Goal: Task Accomplishment & Management: Use online tool/utility

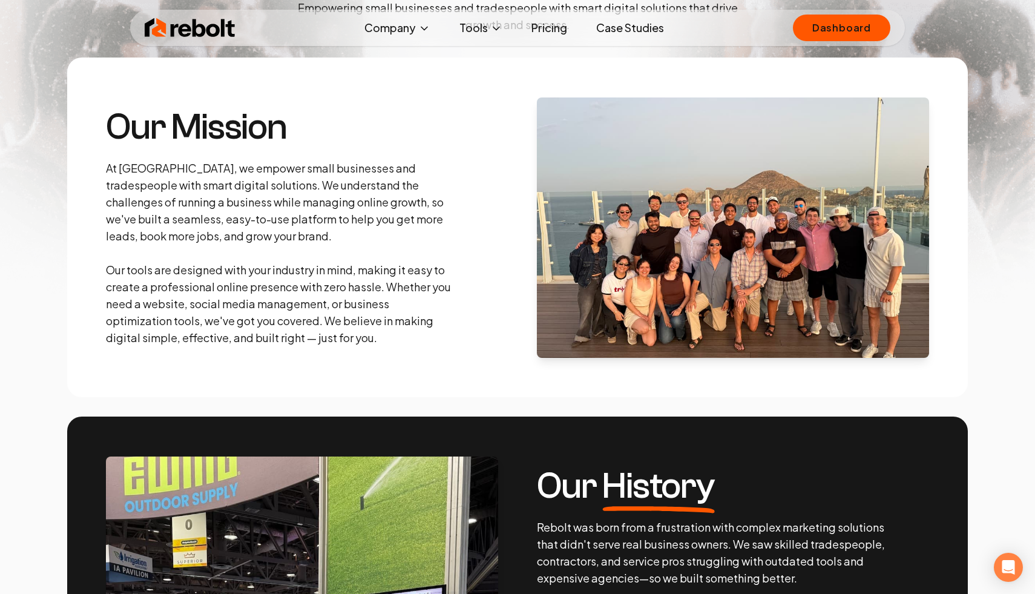
scroll to position [178, 0]
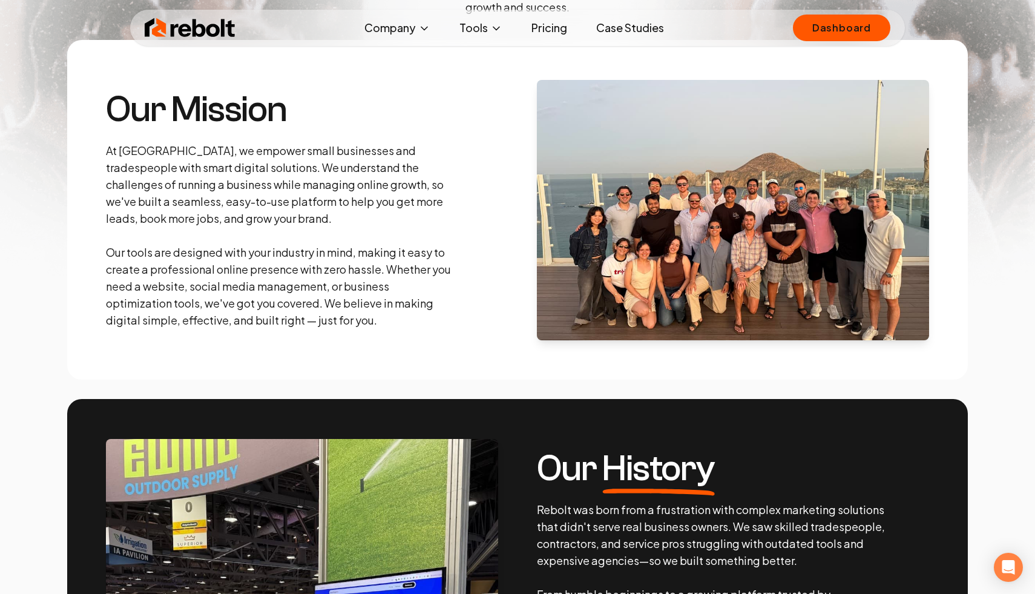
click at [565, 212] on img at bounding box center [733, 210] width 392 height 260
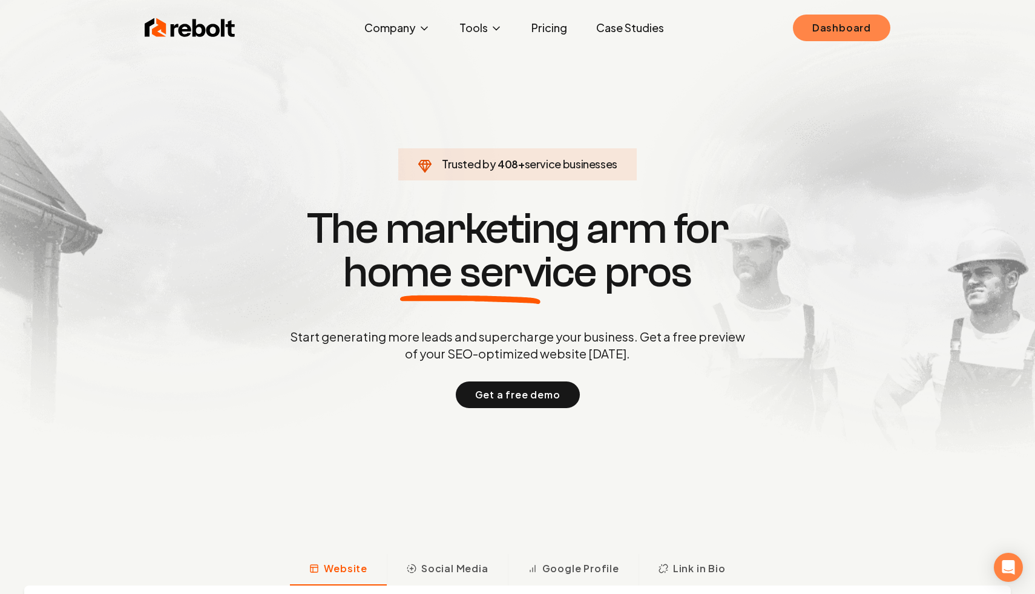
click at [832, 21] on link "Dashboard" at bounding box center [841, 28] width 97 height 27
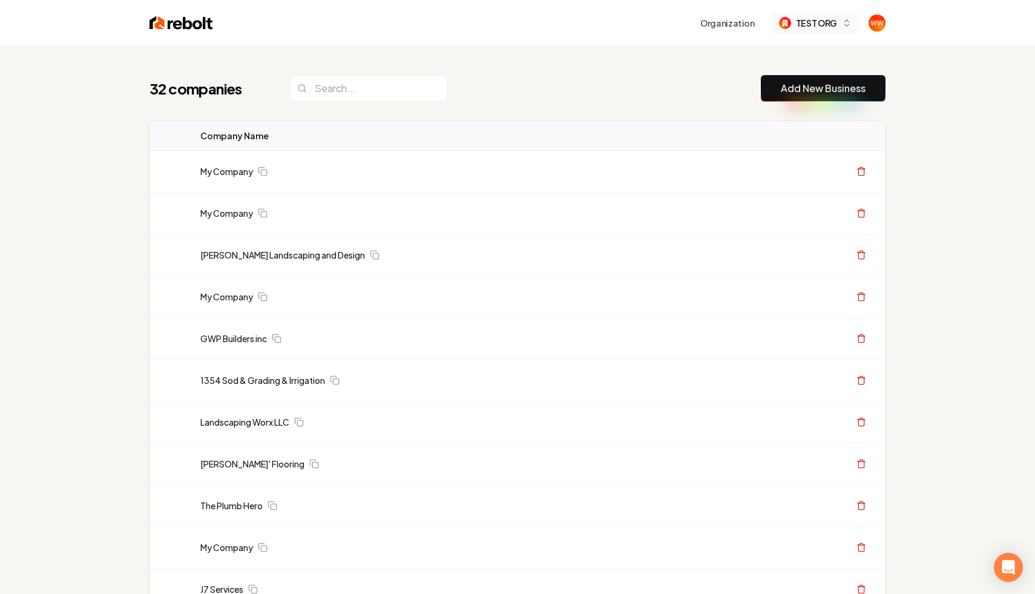
click at [856, 30] on button "TEST ORG" at bounding box center [815, 23] width 87 height 22
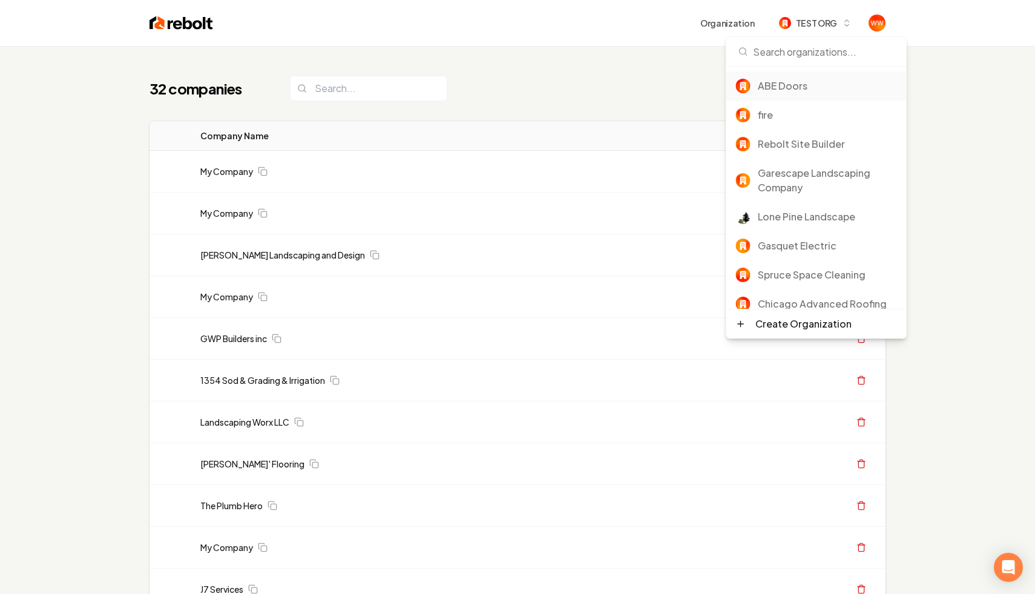
click at [800, 85] on div "ABE Doors" at bounding box center [827, 86] width 139 height 15
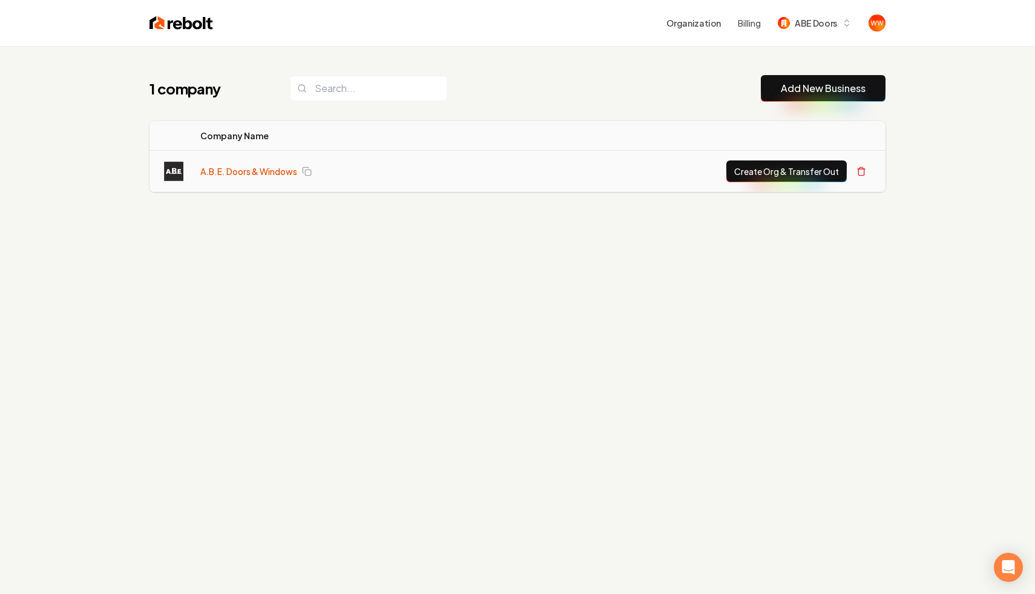
click at [269, 169] on link "A.B.E. Doors & Windows" at bounding box center [248, 171] width 97 height 12
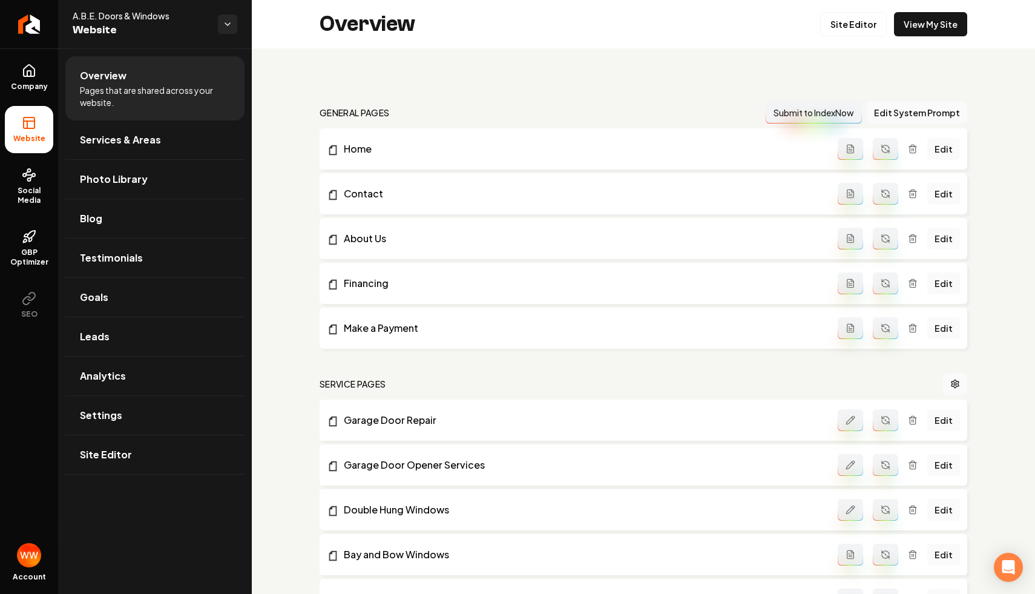
click at [822, 31] on div "Overview Site Editor View My Site" at bounding box center [643, 24] width 783 height 48
click at [856, 25] on link "Site Editor" at bounding box center [853, 24] width 67 height 24
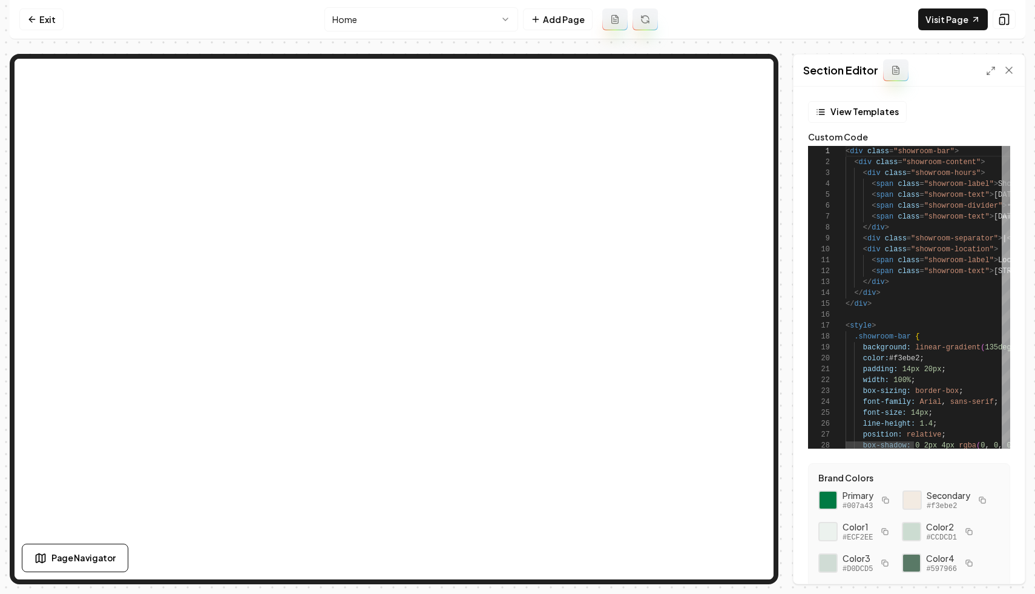
scroll to position [109, 0]
click at [1007, 74] on icon at bounding box center [1009, 70] width 12 height 12
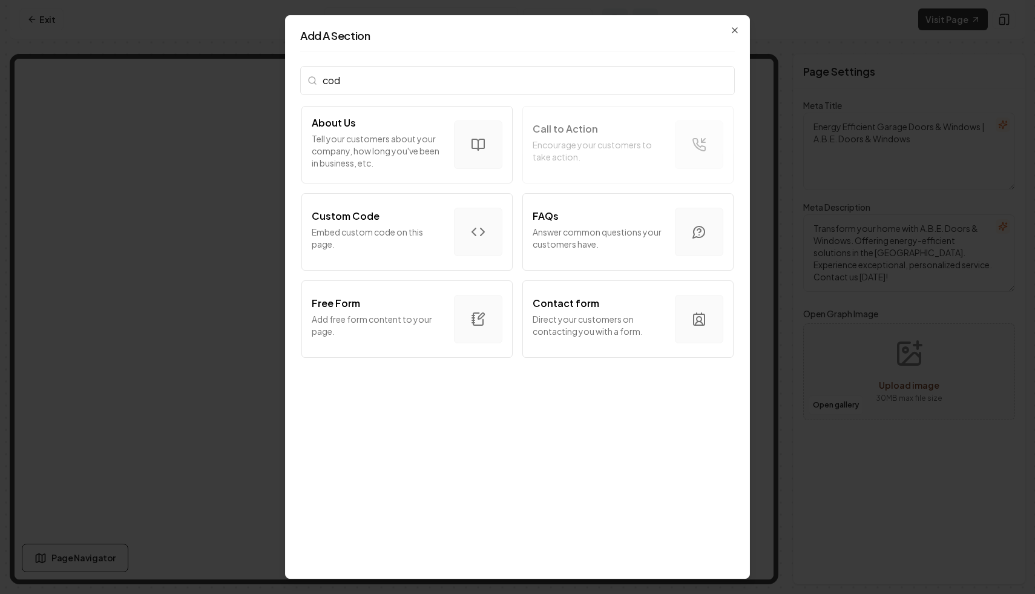
type input "code"
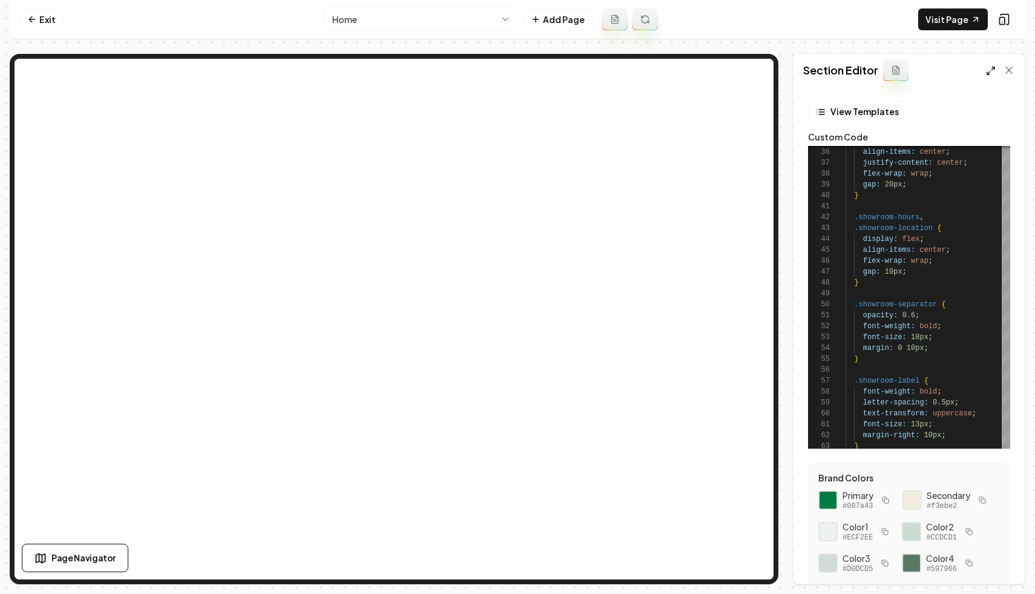
click at [992, 75] on icon at bounding box center [991, 71] width 10 height 10
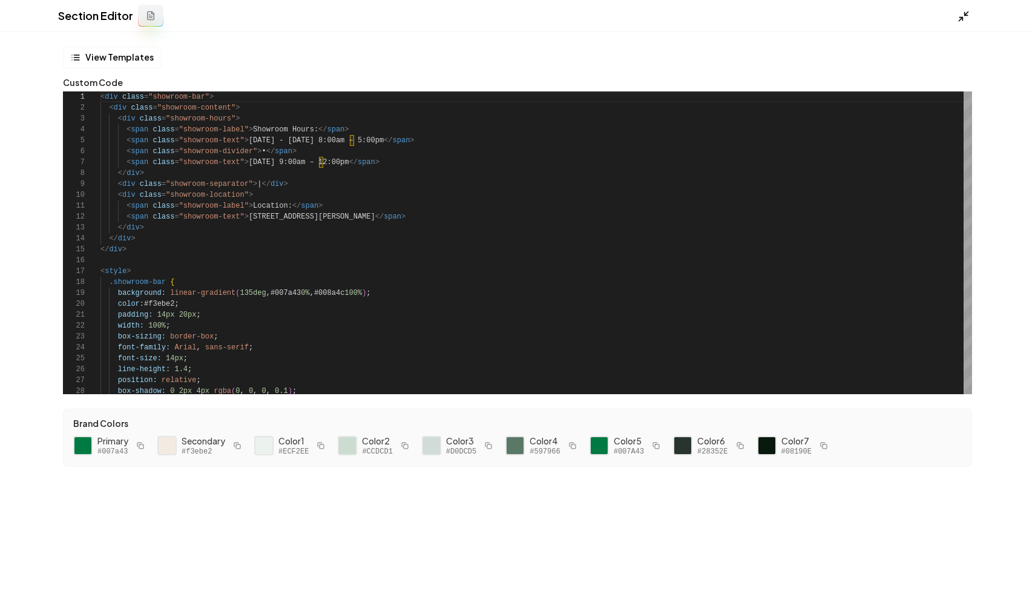
click at [957, 11] on icon at bounding box center [963, 16] width 12 height 12
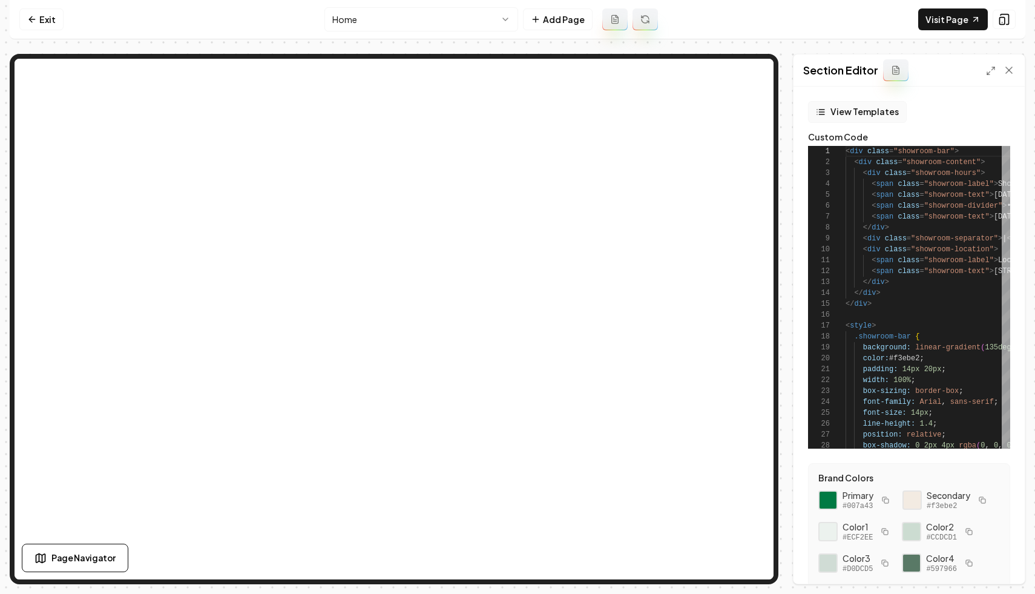
click at [864, 110] on button "View Templates" at bounding box center [857, 112] width 99 height 22
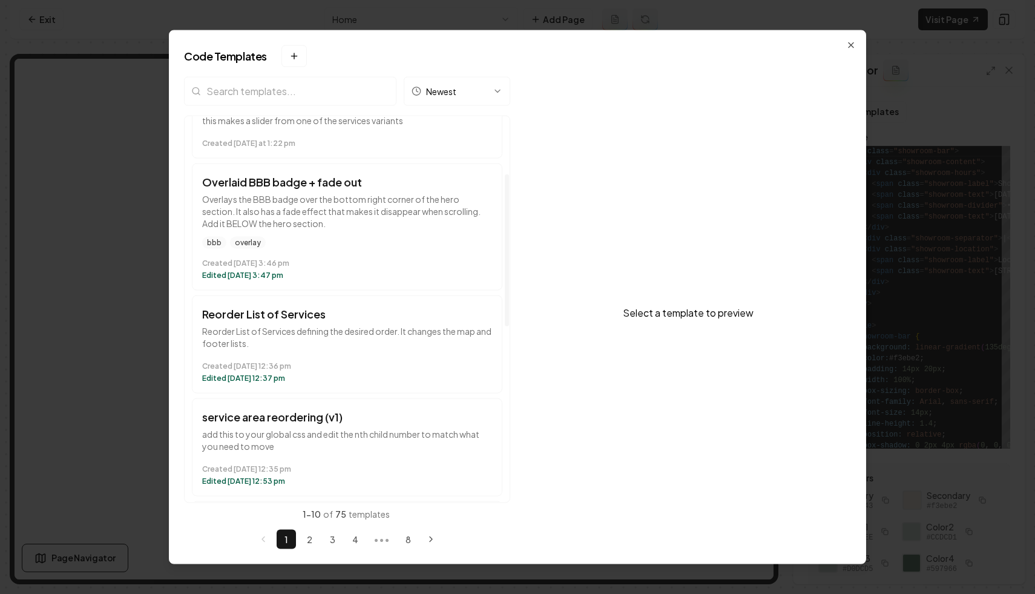
scroll to position [199, 0]
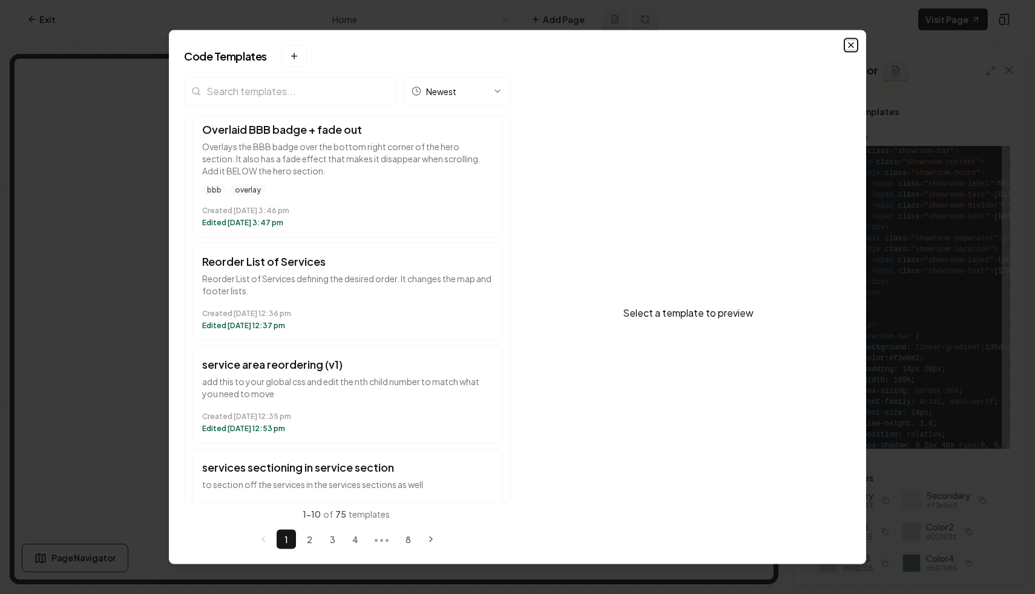
click at [850, 48] on icon "button" at bounding box center [851, 45] width 10 height 10
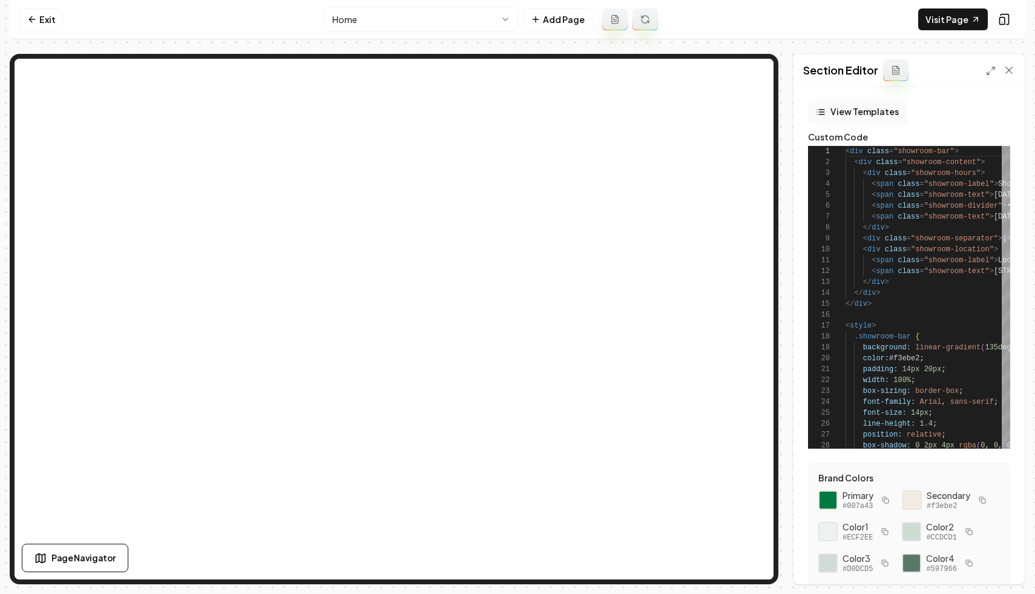
drag, startPoint x: 915, startPoint y: 111, endPoint x: 899, endPoint y: 114, distance: 15.9
click at [899, 114] on div "View Templates" at bounding box center [909, 112] width 202 height 22
click at [915, 113] on div "View Templates" at bounding box center [909, 112] width 202 height 22
click at [865, 114] on button "View Templates" at bounding box center [857, 112] width 99 height 22
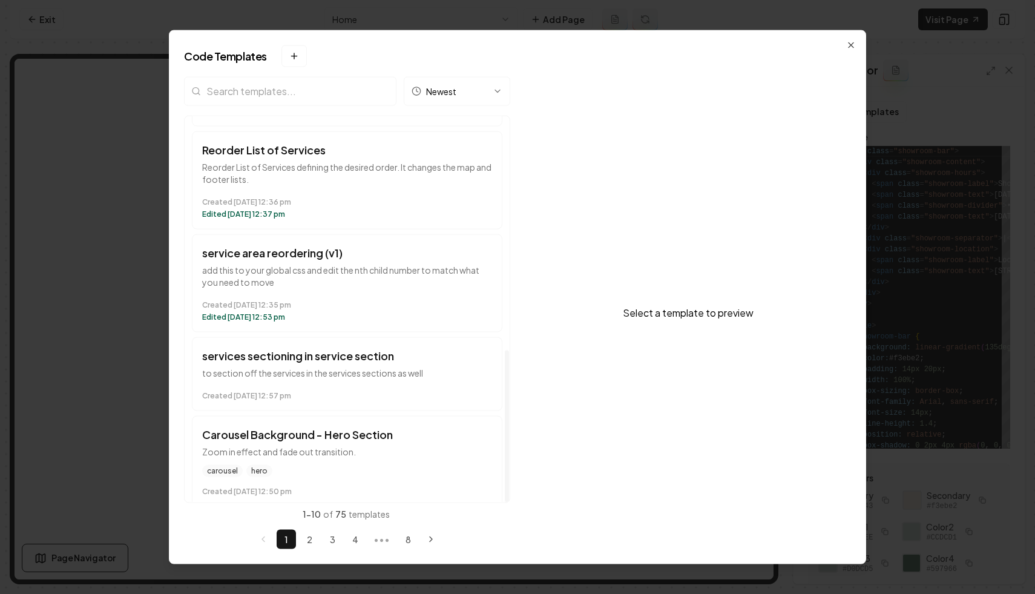
scroll to position [0, 0]
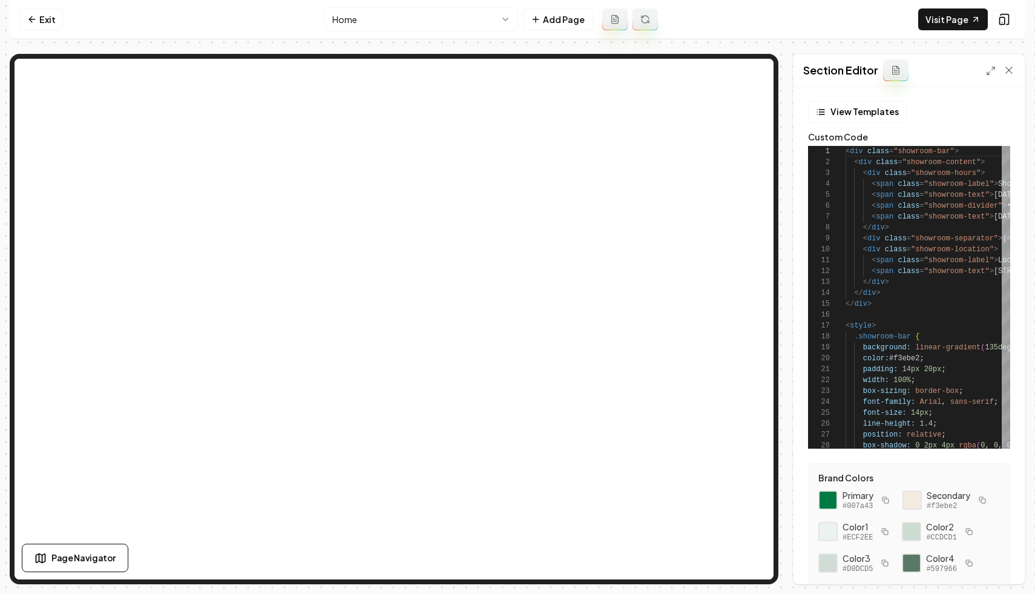
click at [1002, 64] on div at bounding box center [1000, 70] width 29 height 12
click at [1013, 70] on icon at bounding box center [1009, 70] width 12 height 12
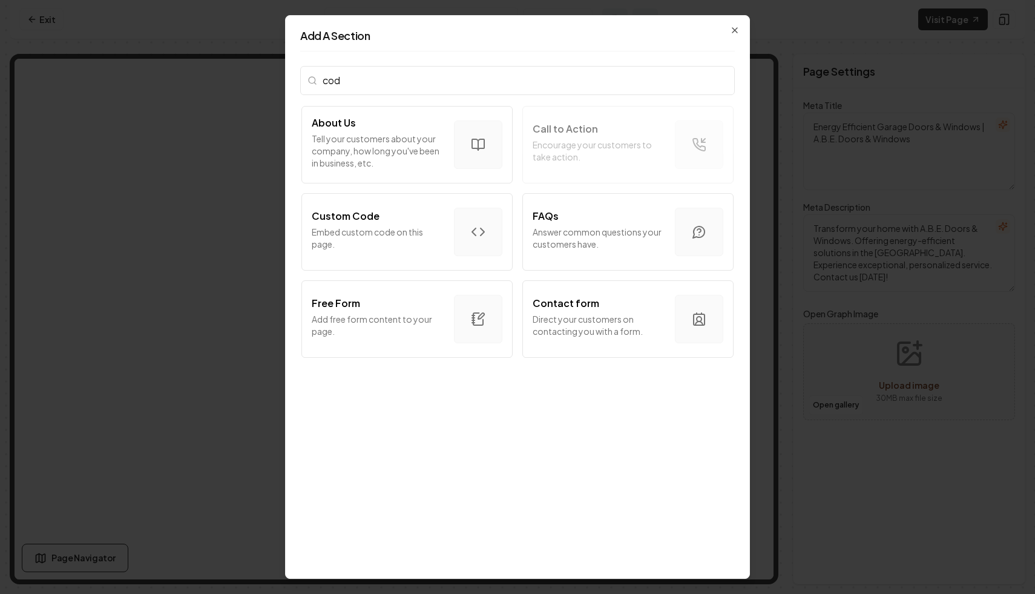
type input "code"
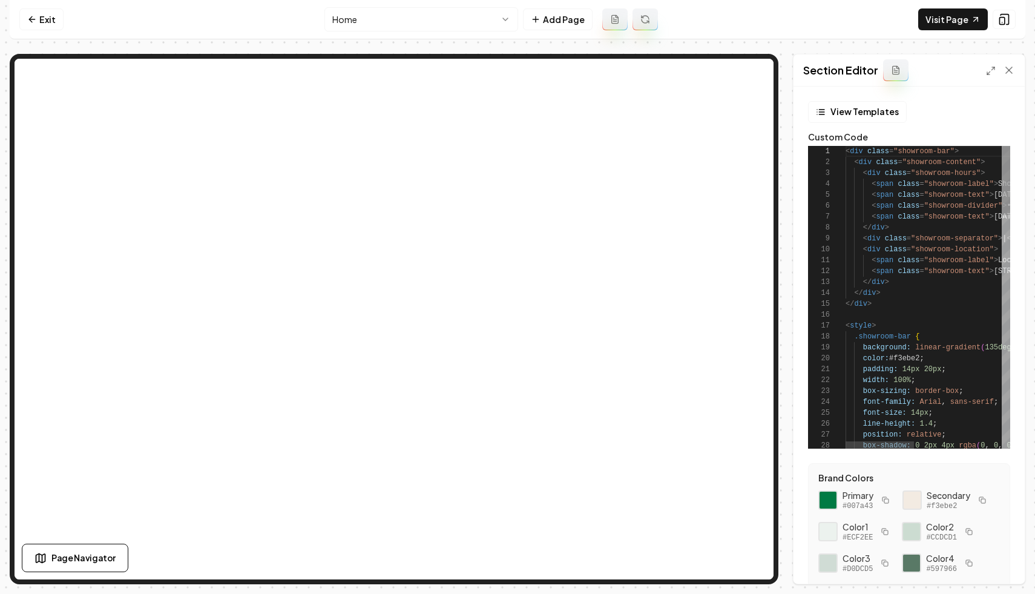
scroll to position [109, 0]
click at [991, 65] on div at bounding box center [1000, 70] width 29 height 12
click at [982, 81] on div "Section Editor" at bounding box center [908, 70] width 231 height 32
click at [988, 73] on line at bounding box center [988, 72] width 3 height 3
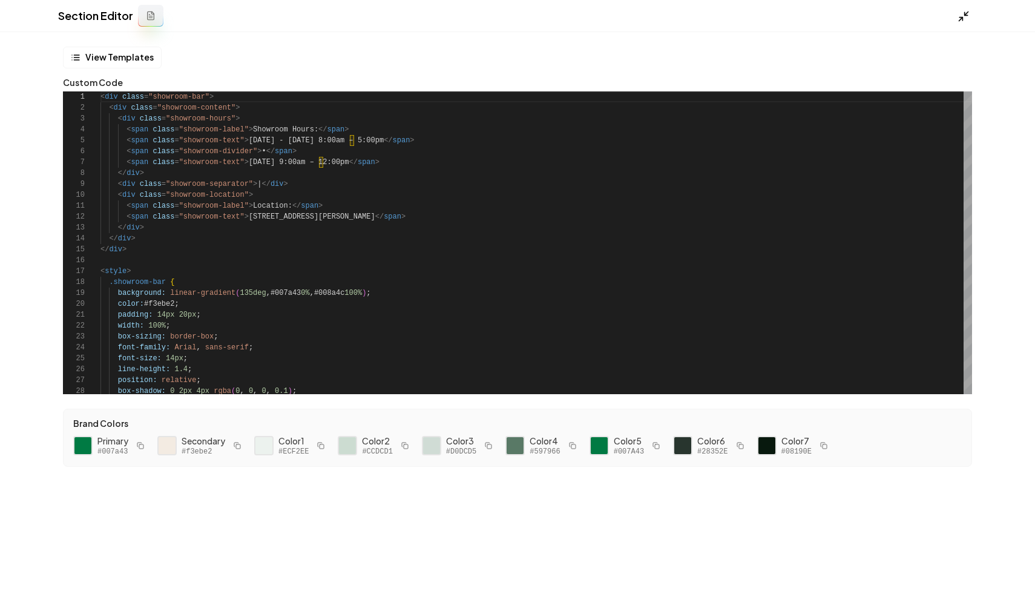
click at [967, 15] on icon at bounding box center [963, 16] width 12 height 12
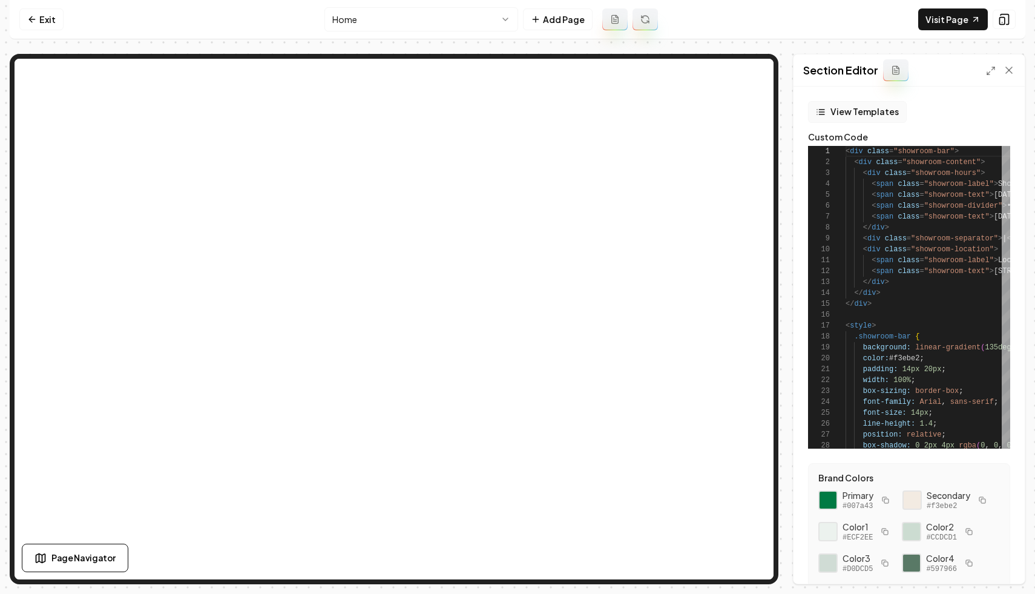
click at [850, 116] on button "View Templates" at bounding box center [857, 112] width 99 height 22
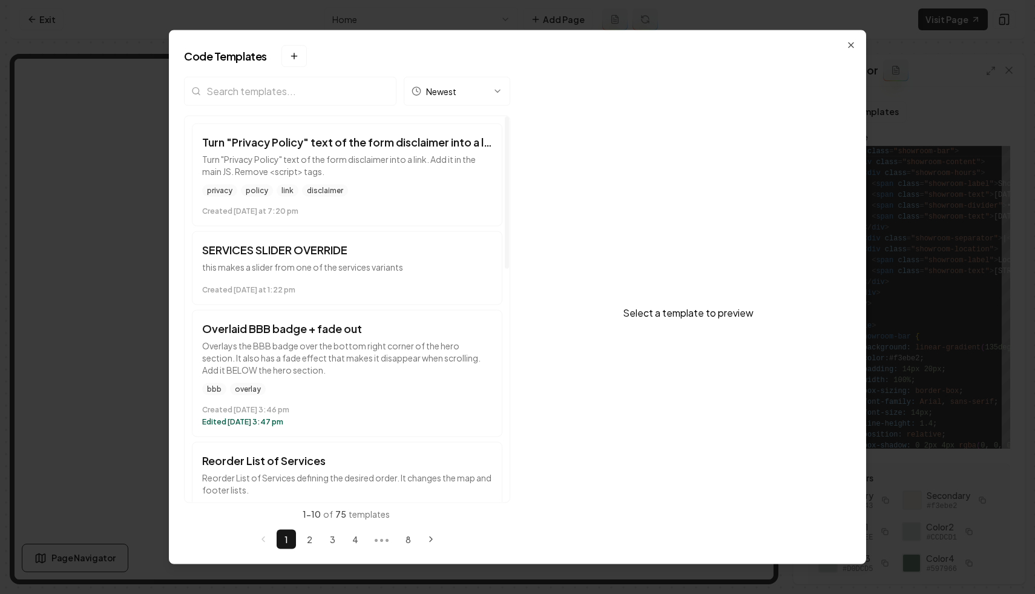
click at [471, 94] on button "Newest" at bounding box center [457, 90] width 107 height 29
click at [475, 66] on div at bounding box center [517, 297] width 1035 height 594
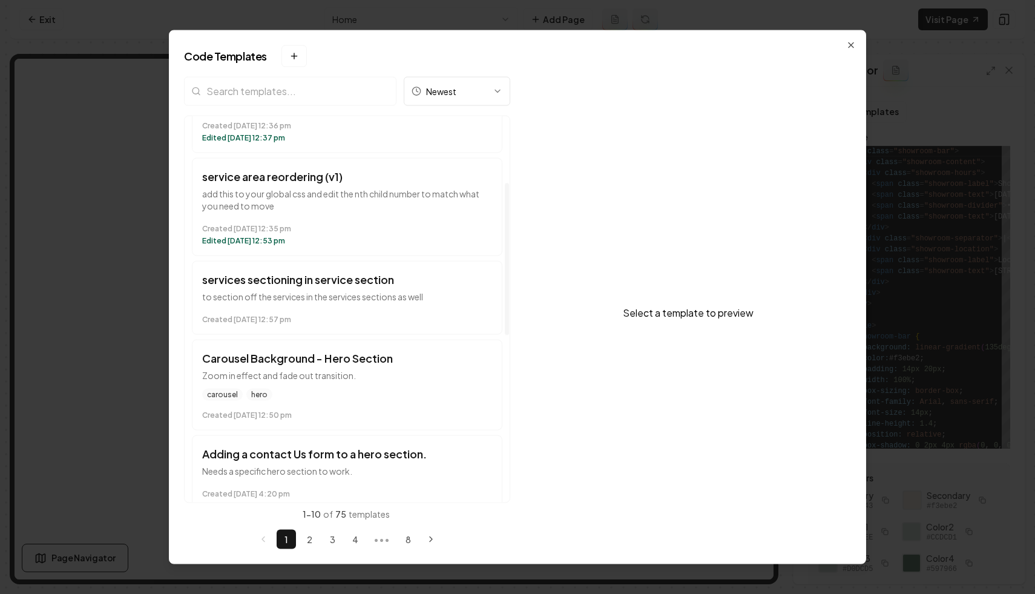
scroll to position [123, 0]
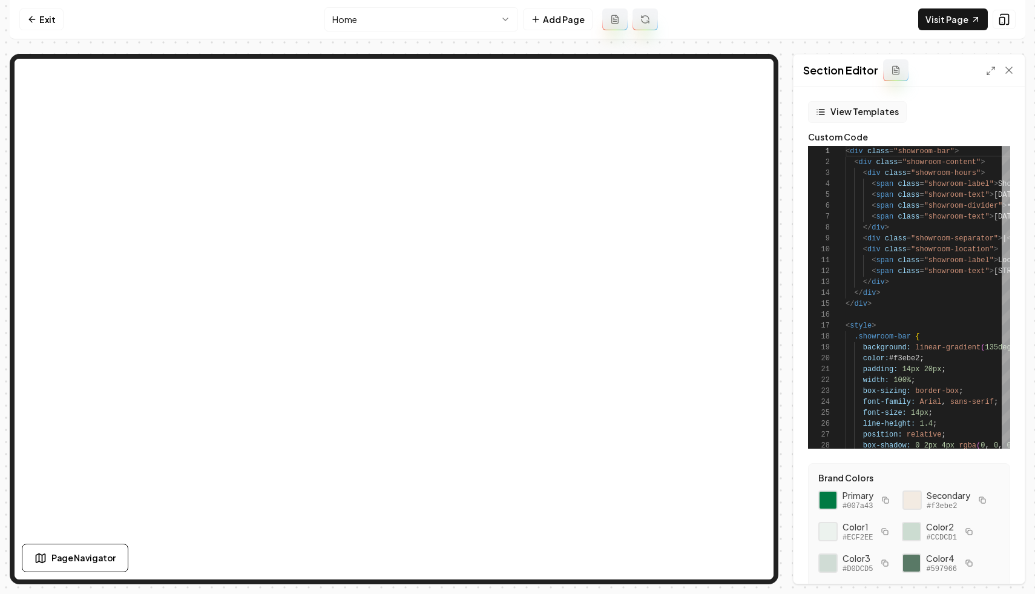
click at [848, 107] on button "View Templates" at bounding box center [857, 112] width 99 height 22
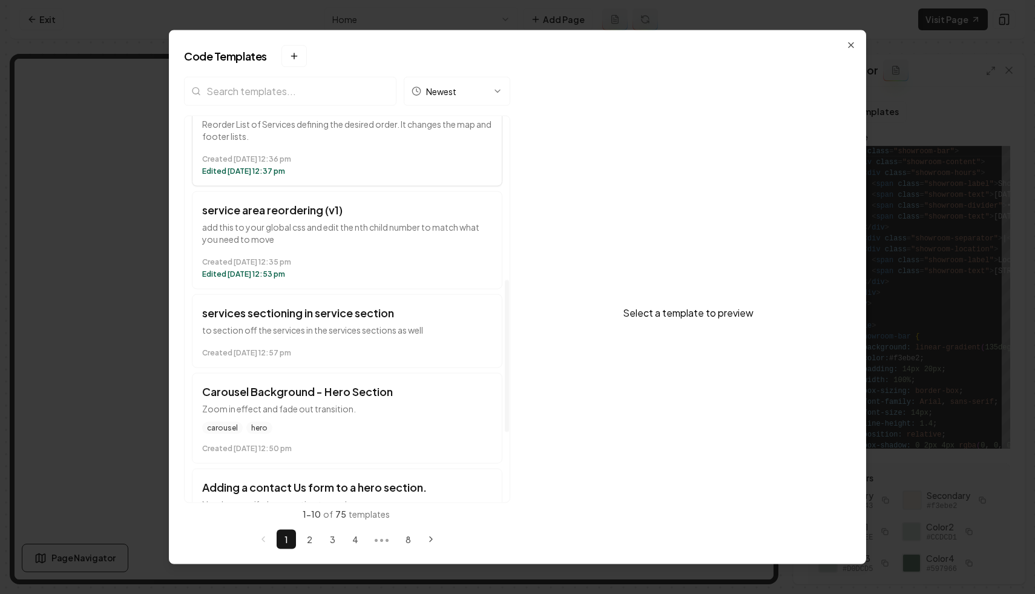
scroll to position [189, 0]
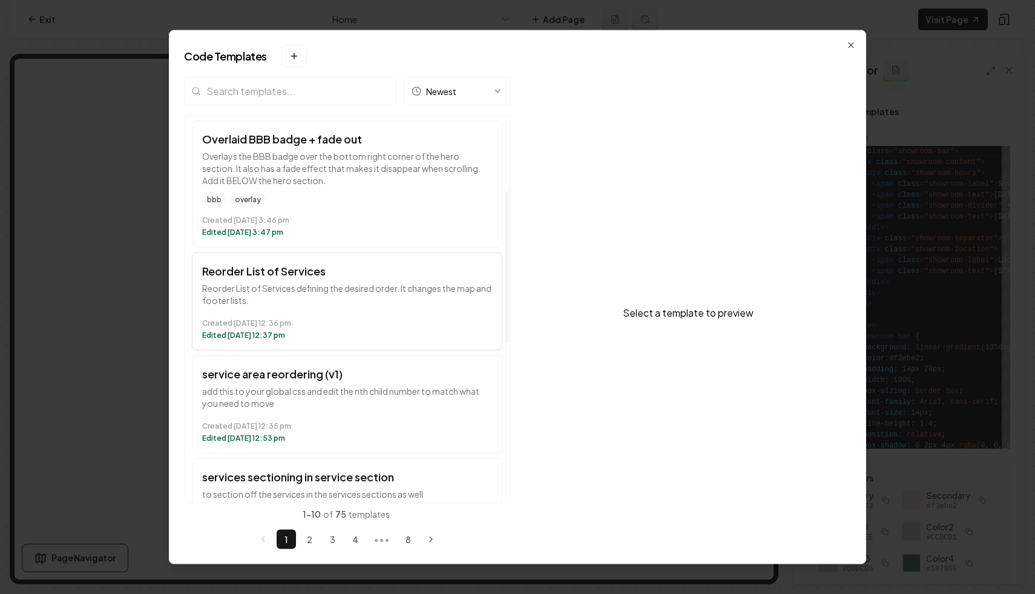
click at [341, 277] on h3 "Reorder List of Services" at bounding box center [347, 270] width 290 height 17
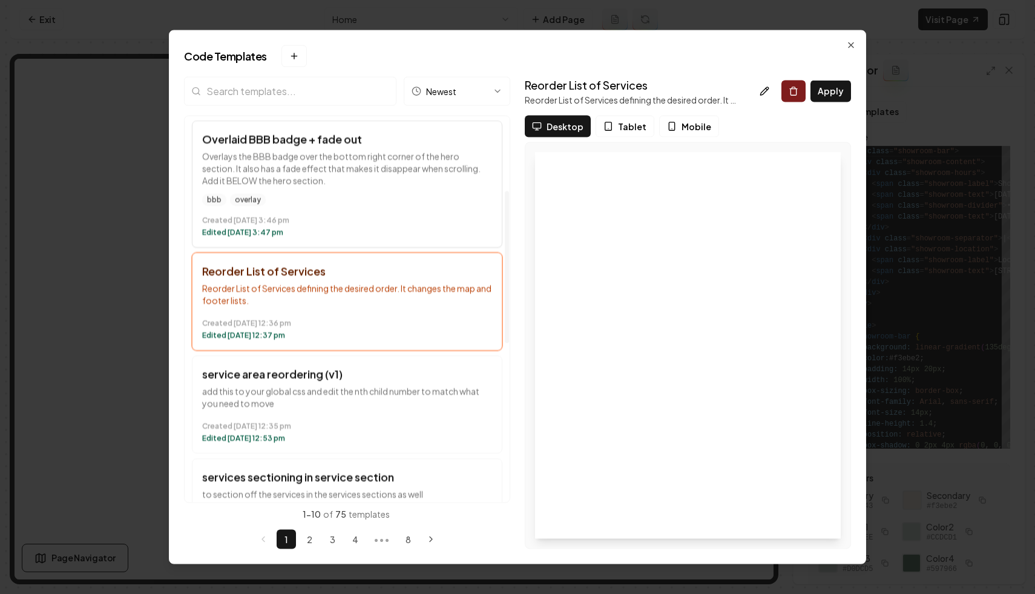
click at [356, 211] on div "Created July 30 at 3:46 pm Edited July 30 at 3:47 pm" at bounding box center [347, 223] width 290 height 27
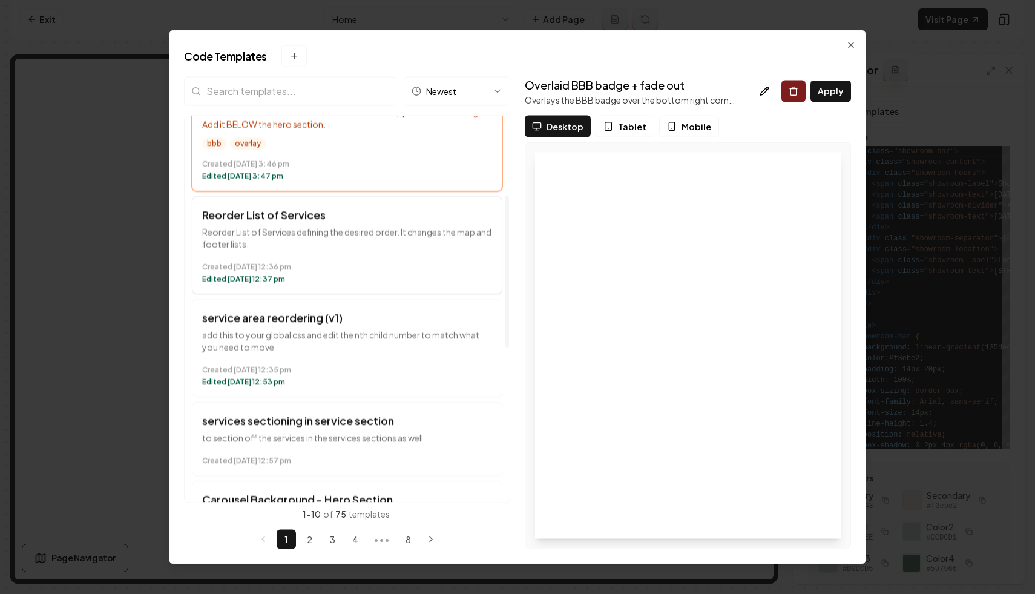
scroll to position [277, 0]
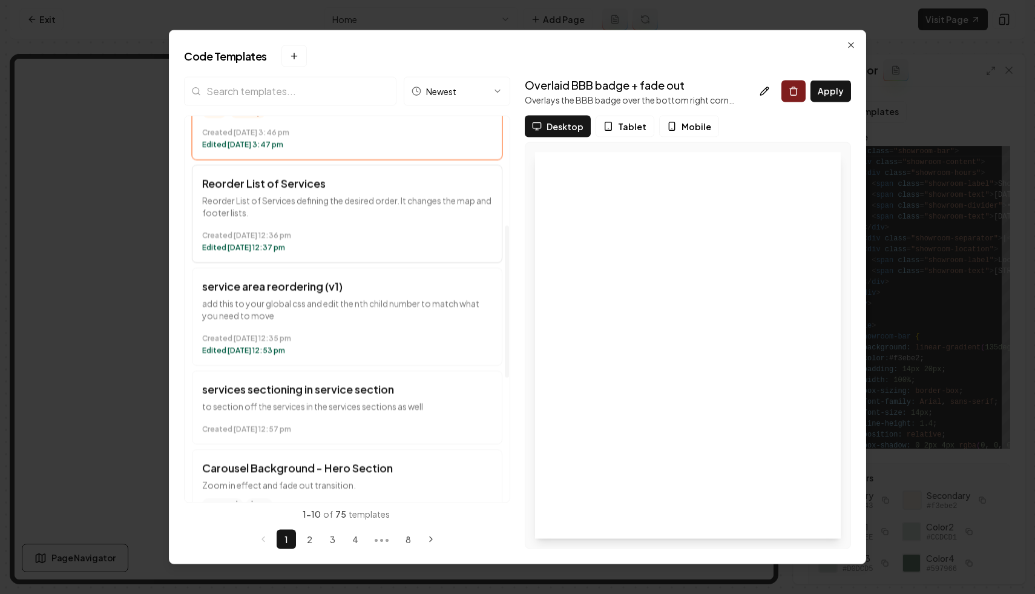
click at [379, 216] on p "Reorder List of Services defining the desired order. It changes the map and foo…" at bounding box center [347, 206] width 290 height 24
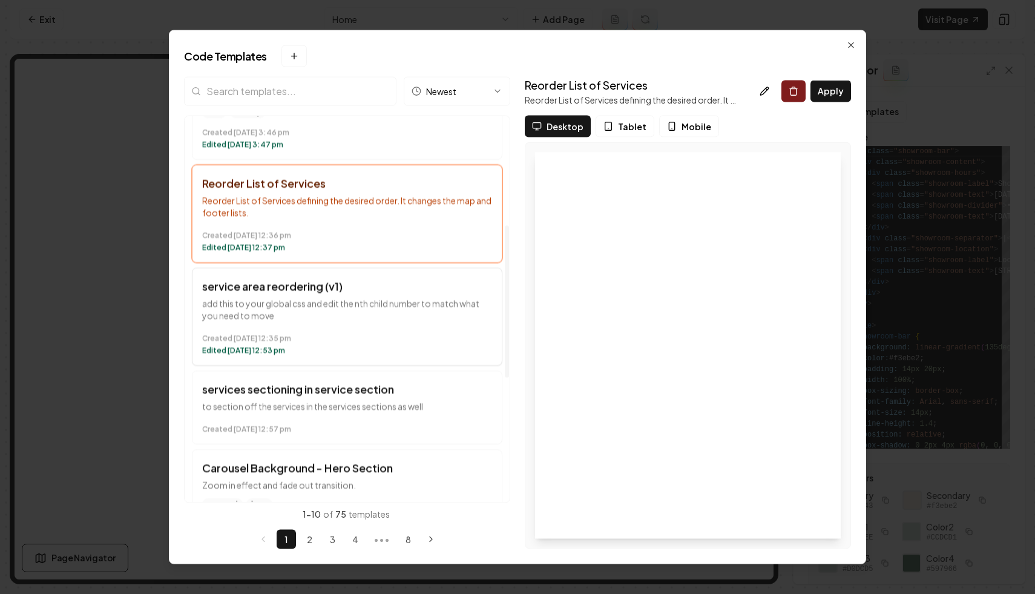
click at [375, 335] on time "Created July 16 at 12:35 pm" at bounding box center [347, 338] width 290 height 10
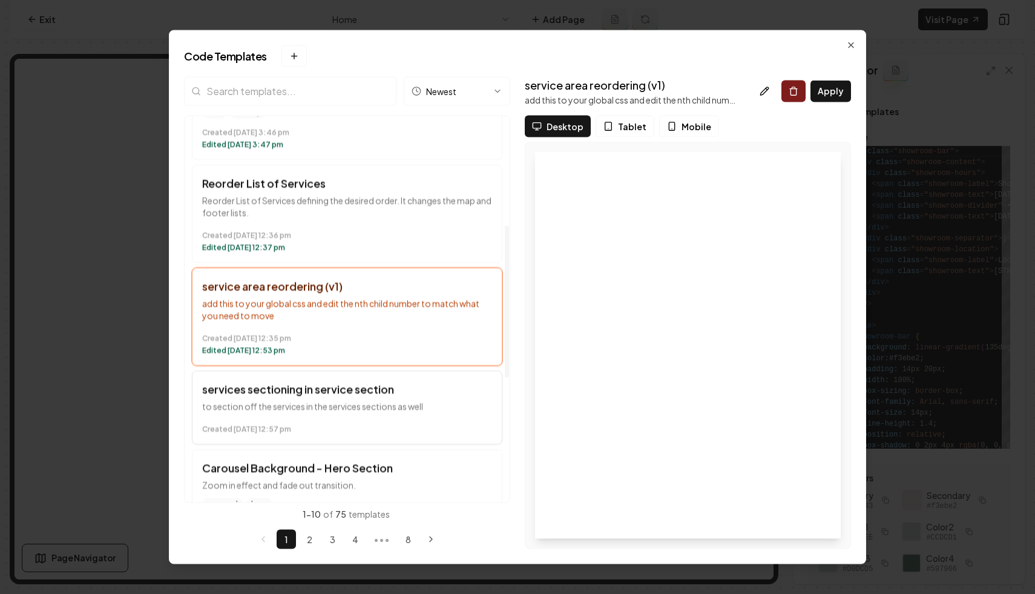
click at [397, 384] on h3 "services sectioning in service section" at bounding box center [347, 388] width 290 height 17
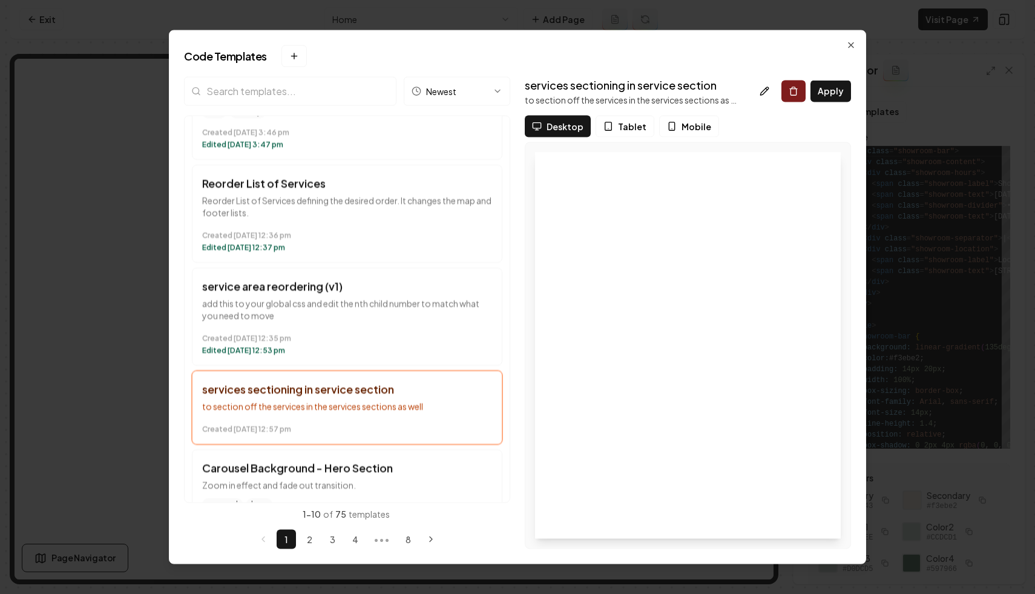
click at [615, 145] on div at bounding box center [687, 345] width 325 height 406
click at [628, 125] on span "Tablet" at bounding box center [632, 126] width 28 height 12
click at [676, 118] on button "Mobile" at bounding box center [689, 126] width 60 height 22
click at [628, 117] on button "Tablet" at bounding box center [626, 126] width 59 height 22
click at [553, 123] on span "Desktop" at bounding box center [565, 126] width 37 height 12
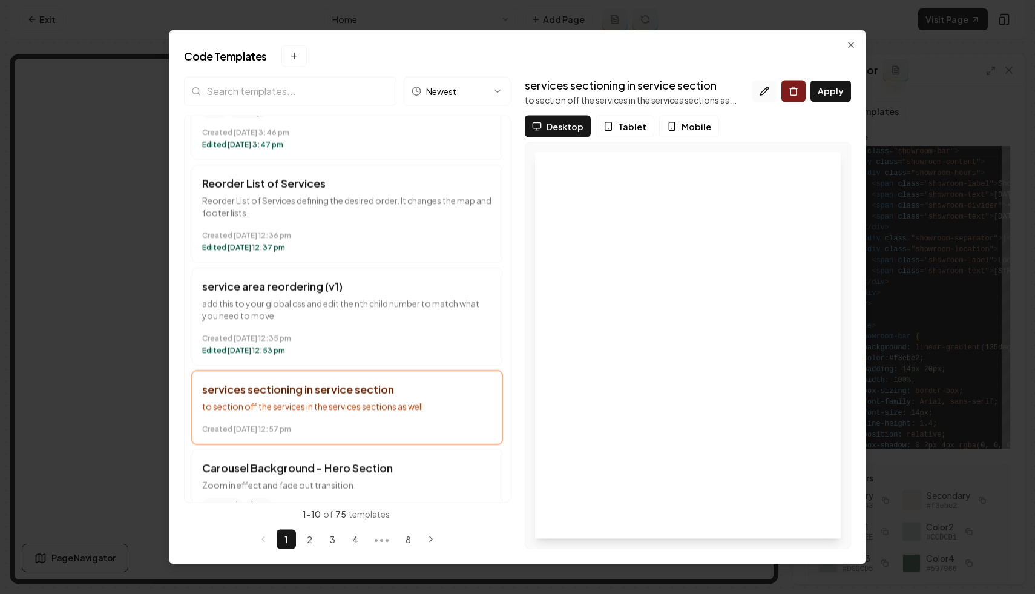
click at [761, 86] on icon at bounding box center [765, 91] width 10 height 10
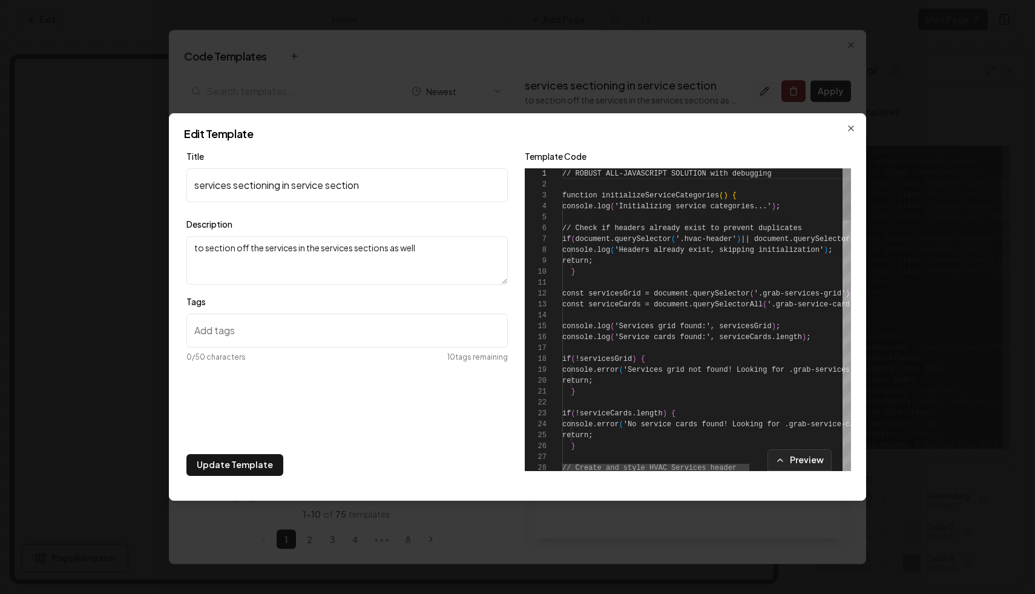
scroll to position [109, 0]
click at [856, 133] on div "Edit Template Title services sectioning in service section Description to secti…" at bounding box center [517, 306] width 697 height 387
click at [847, 125] on icon "button" at bounding box center [851, 128] width 10 height 10
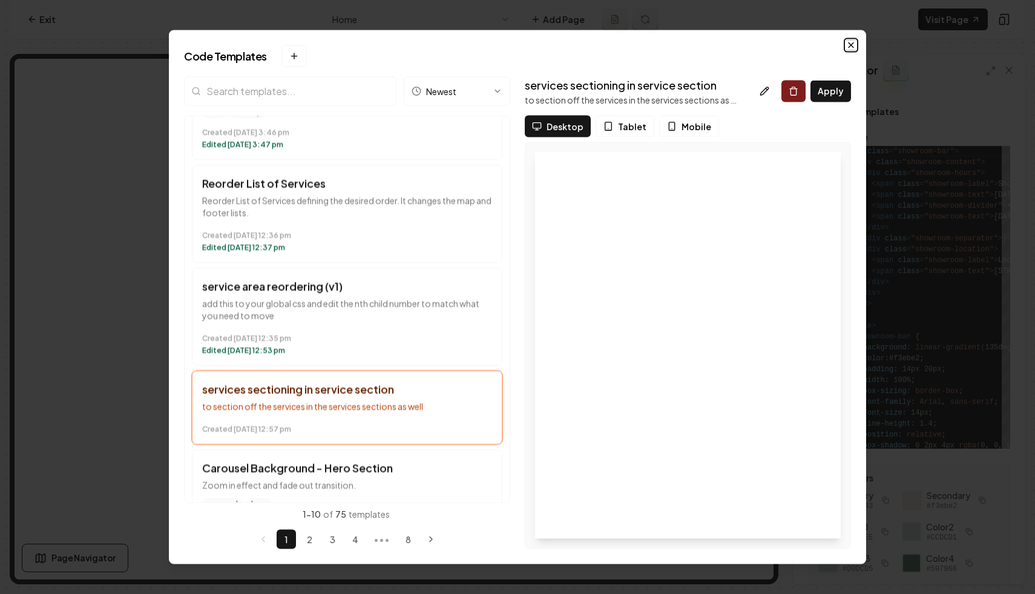
click at [853, 43] on icon "button" at bounding box center [851, 45] width 10 height 10
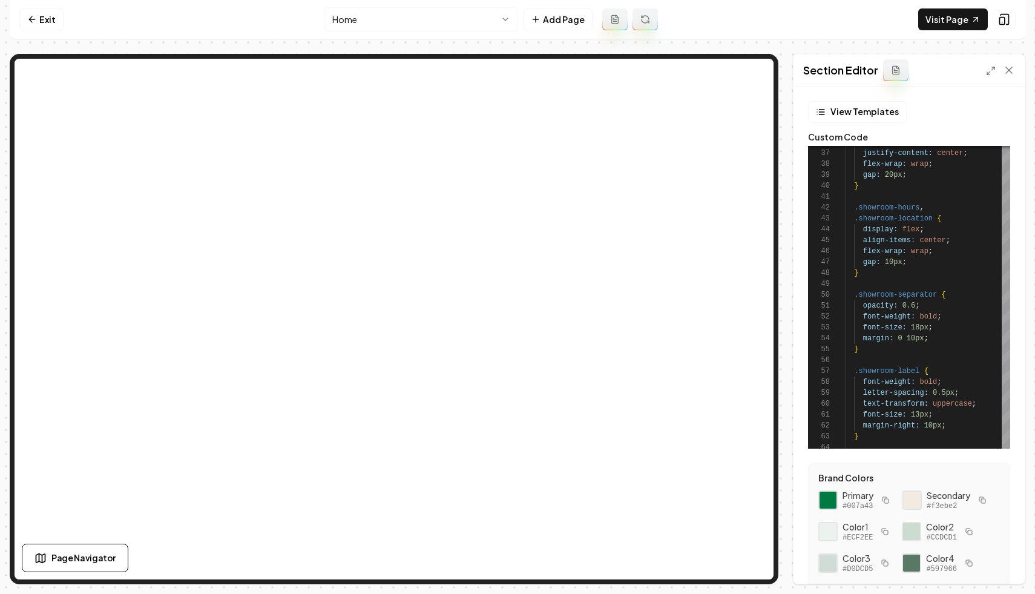
click at [942, 85] on div "Section Editor" at bounding box center [908, 70] width 231 height 32
click at [1011, 80] on div "Section Editor" at bounding box center [908, 70] width 231 height 32
click at [1011, 74] on icon at bounding box center [1009, 70] width 12 height 12
